Goal: Information Seeking & Learning: Learn about a topic

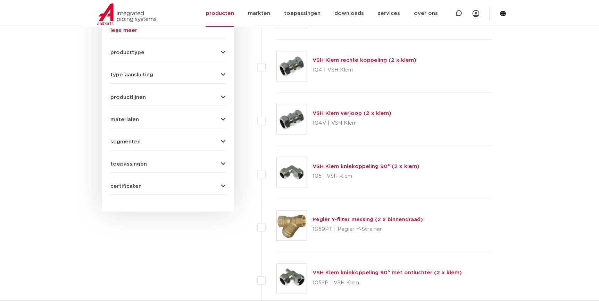
scroll to position [269, 0]
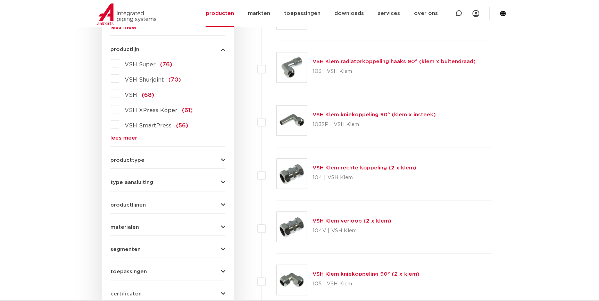
click at [134, 137] on link "lees meer" at bounding box center [167, 137] width 115 height 5
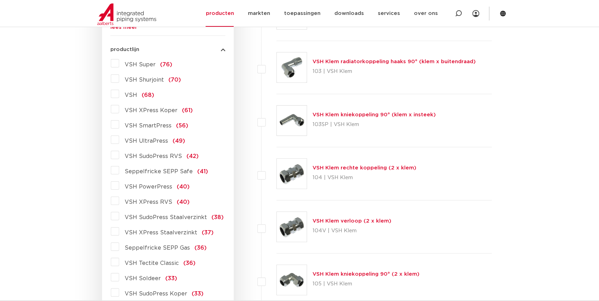
click at [162, 200] on span "VSH XPress RVS" at bounding box center [149, 202] width 48 height 6
click at [0, 0] on input "VSH XPress RVS (40)" at bounding box center [0, 0] width 0 height 0
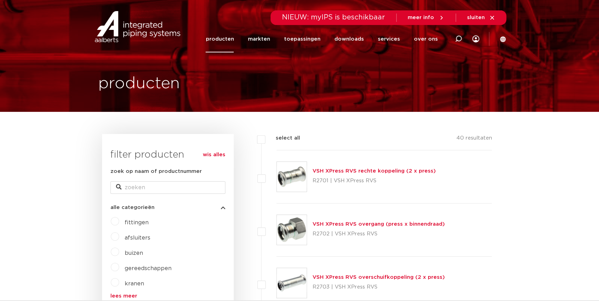
click at [348, 181] on p "R2701 | VSH XPress RVS" at bounding box center [373, 180] width 123 height 11
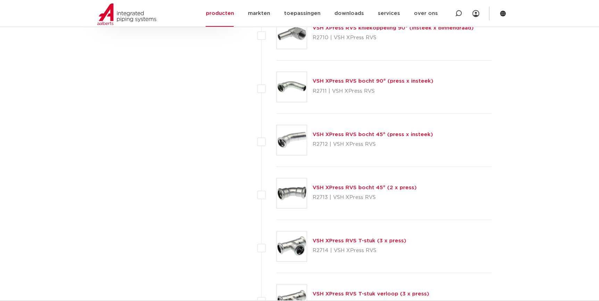
scroll to position [599, 0]
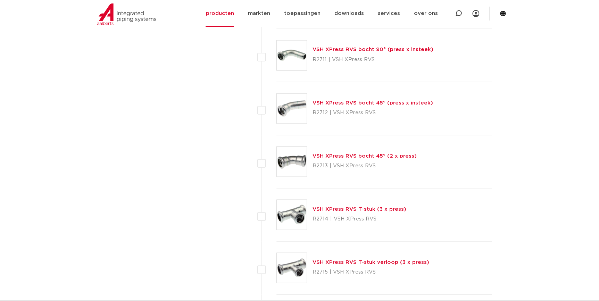
click at [392, 155] on link "VSH XPress RVS bocht 45° (2 x press)" at bounding box center [364, 155] width 104 height 5
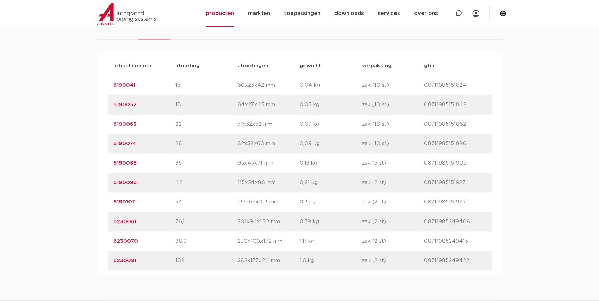
scroll to position [410, 0]
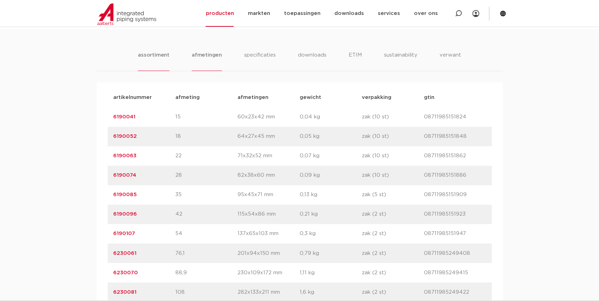
click at [205, 62] on li "afmetingen" at bounding box center [207, 61] width 30 height 20
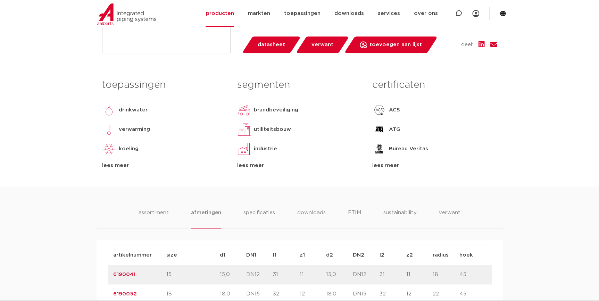
scroll to position [442, 0]
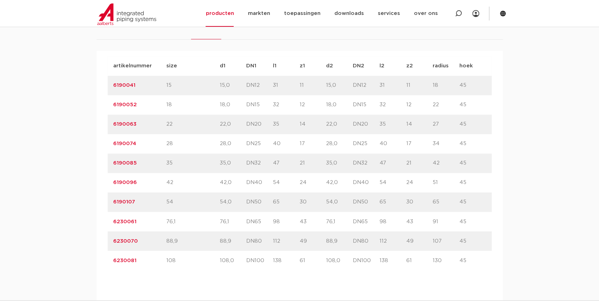
drag, startPoint x: 141, startPoint y: 201, endPoint x: 88, endPoint y: 205, distance: 53.3
click at [88, 205] on div "assortiment afmetingen specificaties downloads ETIM sustainability verwant asso…" at bounding box center [299, 258] width 599 height 523
copy link "6190107"
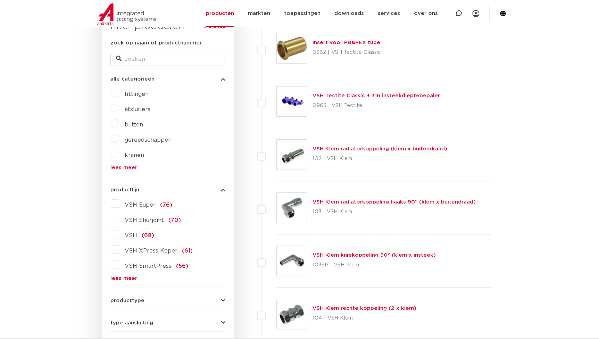
scroll to position [126, 0]
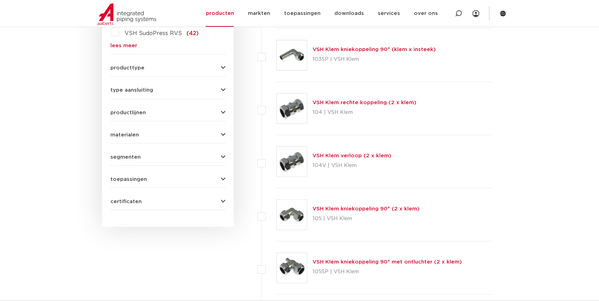
scroll to position [60, 0]
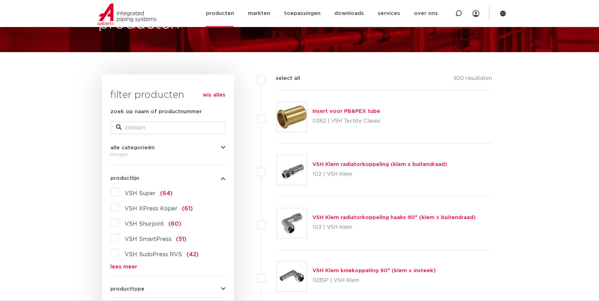
click at [218, 17] on link "producten" at bounding box center [219, 13] width 28 height 27
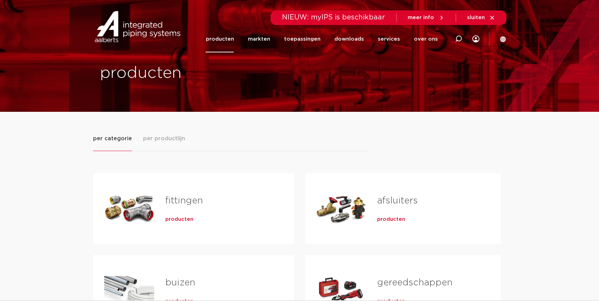
click at [176, 223] on div "fittingen producten" at bounding box center [218, 208] width 129 height 49
click at [180, 220] on span "producten" at bounding box center [179, 219] width 28 height 7
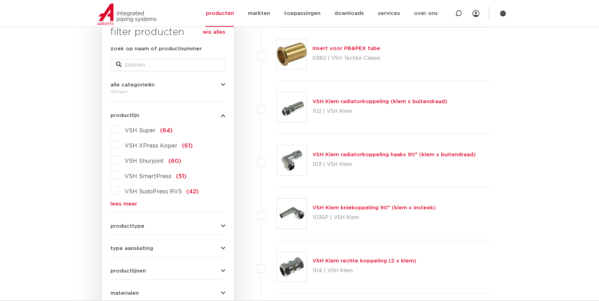
scroll to position [91, 0]
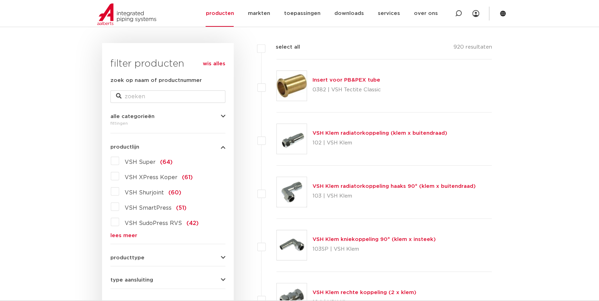
click at [123, 233] on link "lees meer" at bounding box center [167, 235] width 115 height 5
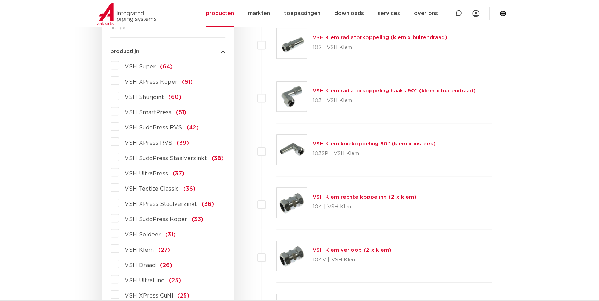
scroll to position [186, 0]
click at [145, 84] on span "VSH XPress Koper" at bounding box center [151, 83] width 53 height 6
click at [0, 0] on input "VSH XPress Koper (61)" at bounding box center [0, 0] width 0 height 0
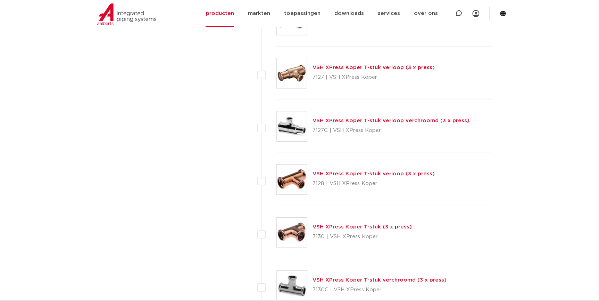
scroll to position [2240, 0]
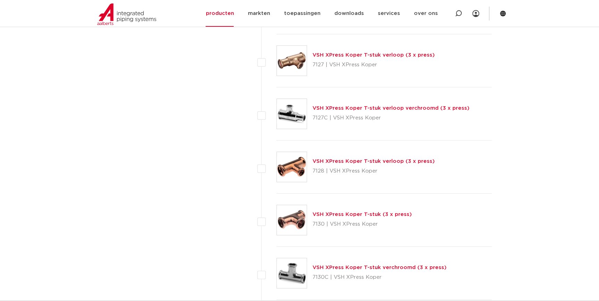
click at [372, 212] on link "VSH XPress Koper T-stuk (3 x press)" at bounding box center [361, 214] width 99 height 5
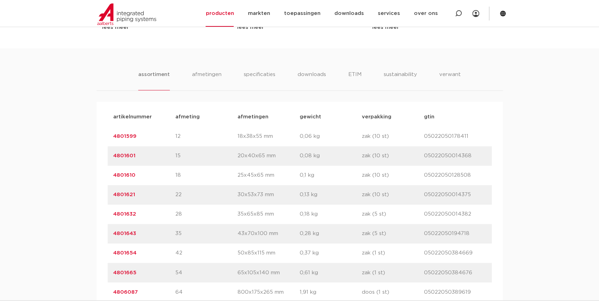
scroll to position [378, 0]
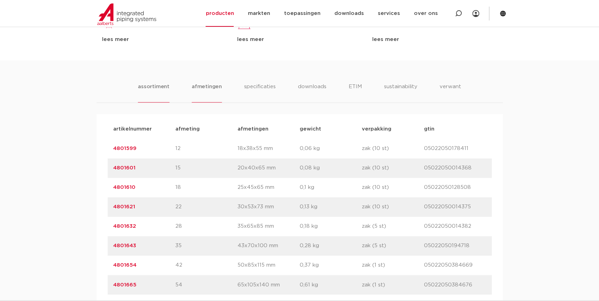
click at [199, 90] on li "afmetingen" at bounding box center [207, 93] width 30 height 20
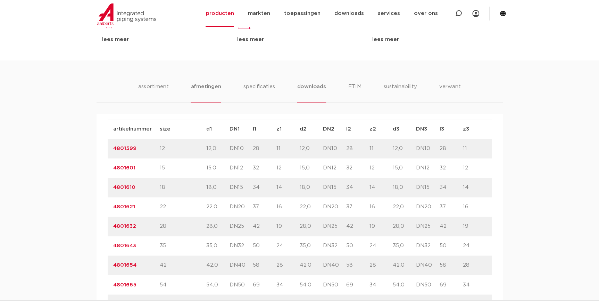
click at [310, 92] on li "downloads" at bounding box center [311, 93] width 29 height 20
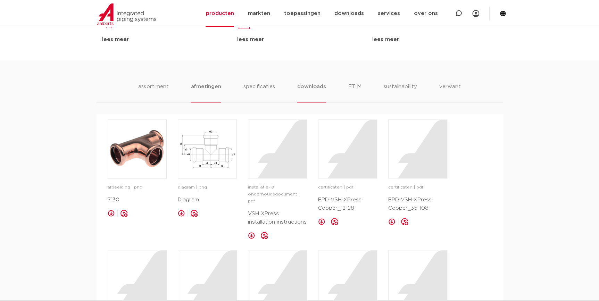
click at [200, 86] on li "afmetingen" at bounding box center [206, 93] width 30 height 20
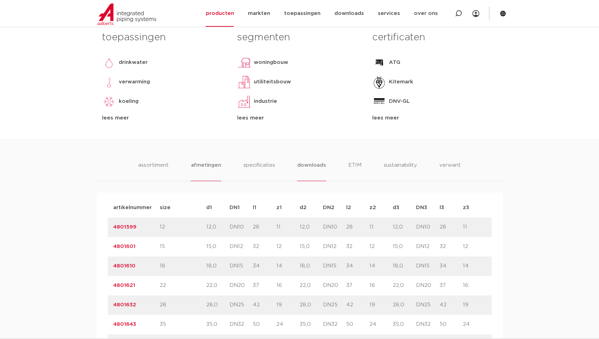
scroll to position [410, 0]
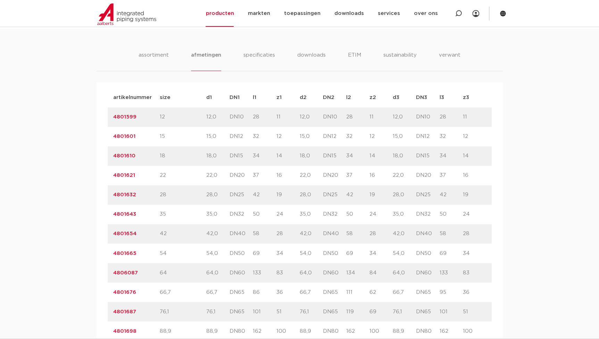
click at [308, 45] on div "assortiment [GEOGRAPHIC_DATA] specificaties downloads ETIM sustainability verwa…" at bounding box center [299, 319] width 599 height 581
click at [275, 54] on ul "assortiment [GEOGRAPHIC_DATA] specificaties downloads ETIM sustainability verwa…" at bounding box center [299, 61] width 322 height 20
click at [263, 58] on li "specificaties" at bounding box center [258, 61] width 33 height 20
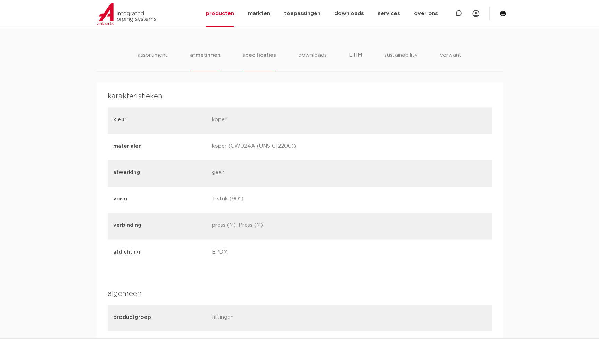
click at [206, 63] on li "afmetingen" at bounding box center [205, 61] width 30 height 20
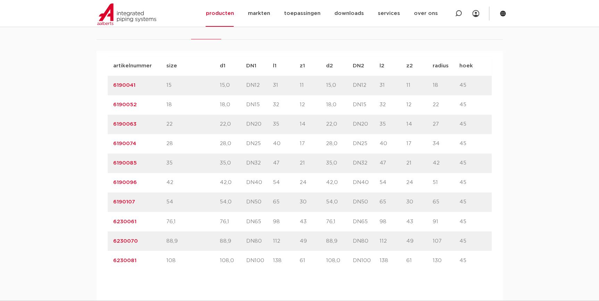
click at [531, 177] on div "assortiment [GEOGRAPHIC_DATA] specificaties downloads ETIM sustainability verwa…" at bounding box center [299, 258] width 599 height 523
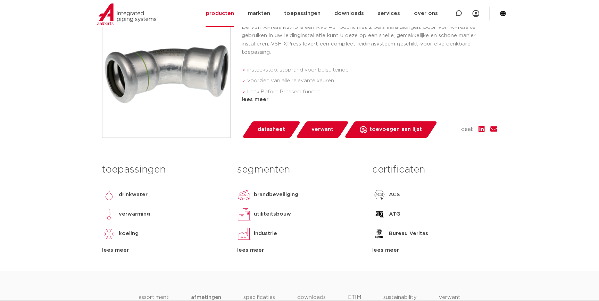
scroll to position [158, 0]
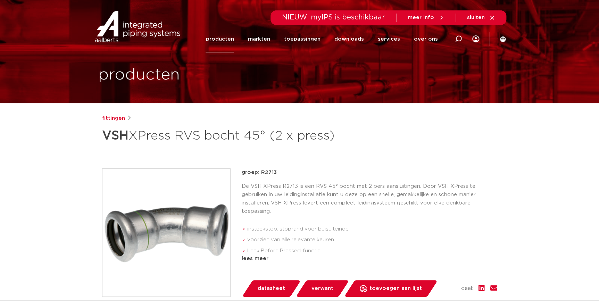
scroll to position [0, 0]
